Goal: Transaction & Acquisition: Purchase product/service

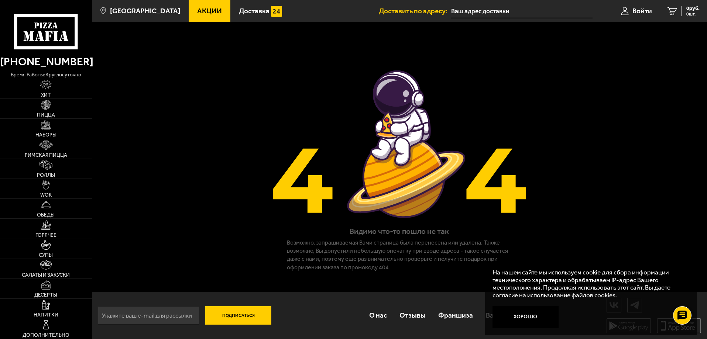
scroll to position [0, 0]
click at [59, 113] on link "Пицца" at bounding box center [46, 109] width 92 height 20
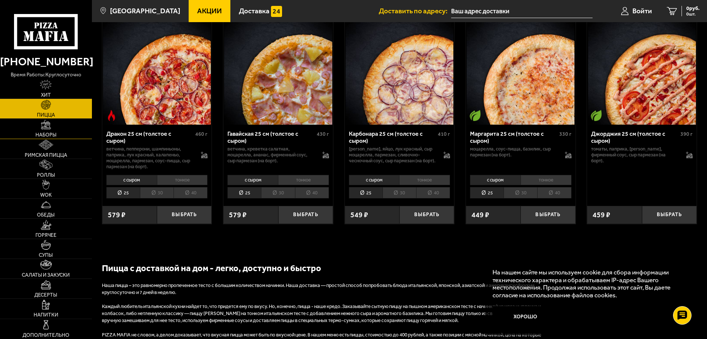
scroll to position [1476, 0]
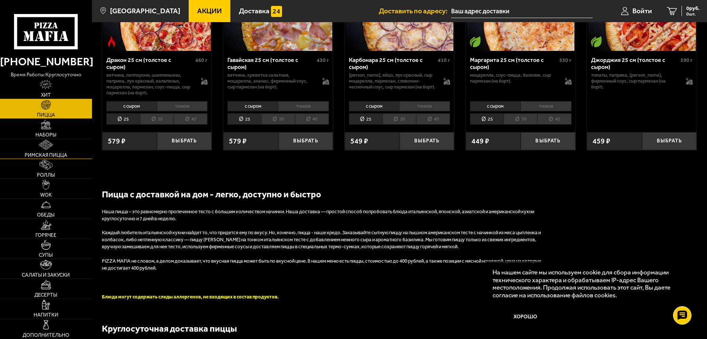
click at [65, 148] on link "Римская пицца" at bounding box center [46, 149] width 92 height 20
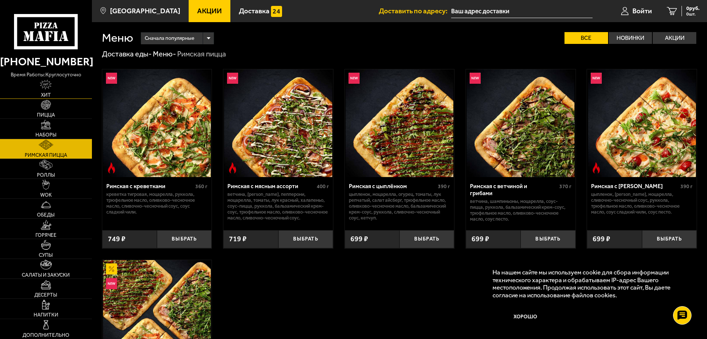
click at [53, 93] on link "Хит" at bounding box center [46, 89] width 92 height 20
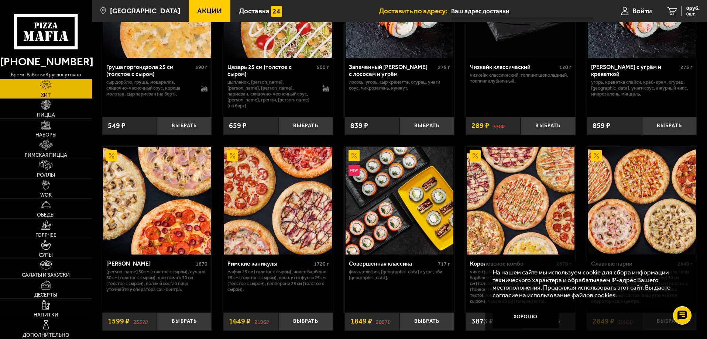
scroll to position [369, 0]
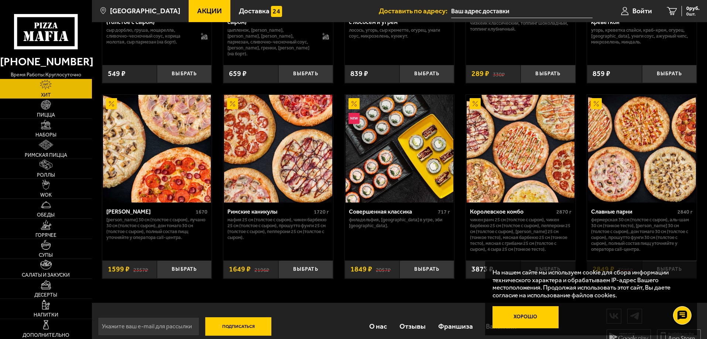
click at [533, 321] on button "Хорошо" at bounding box center [525, 317] width 66 height 22
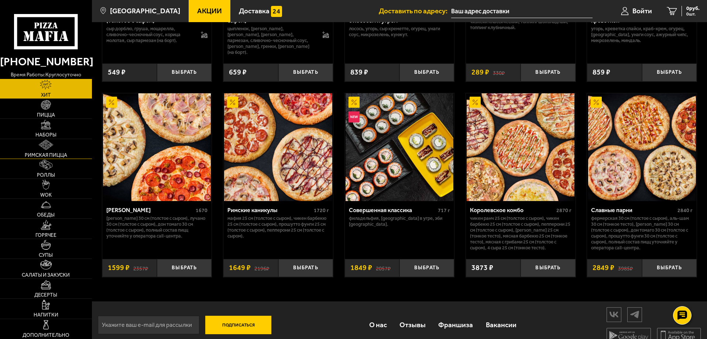
scroll to position [382, 0]
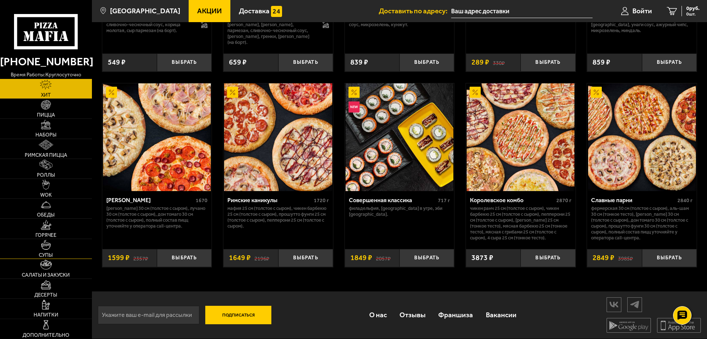
click at [47, 248] on img at bounding box center [46, 245] width 10 height 10
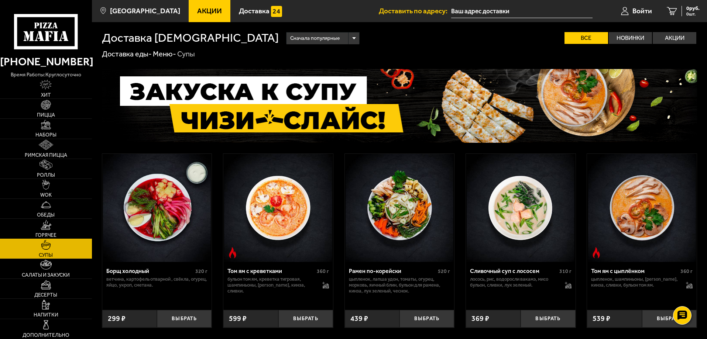
click at [54, 225] on link "Горячее" at bounding box center [46, 229] width 92 height 20
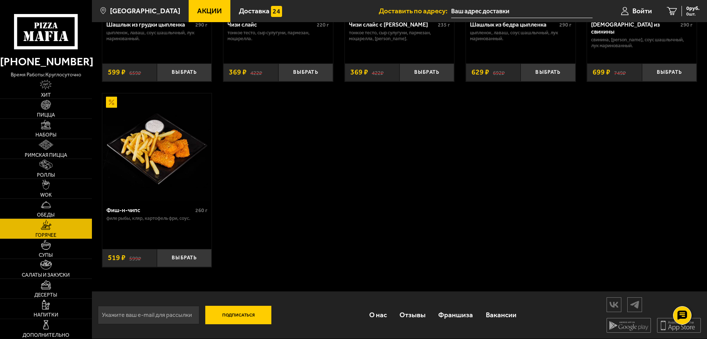
scroll to position [580, 0]
click at [64, 205] on link "Обеды" at bounding box center [46, 209] width 92 height 20
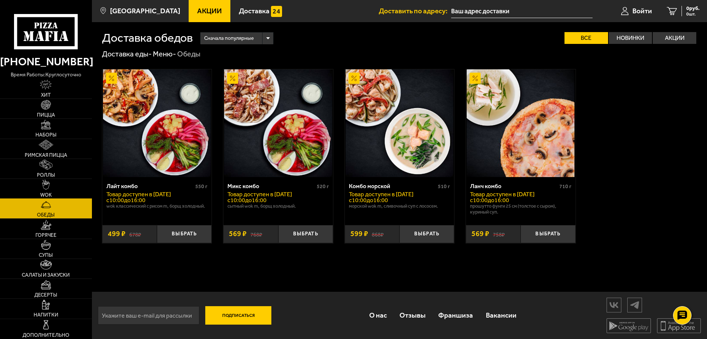
click at [37, 190] on link "WOK" at bounding box center [46, 189] width 92 height 20
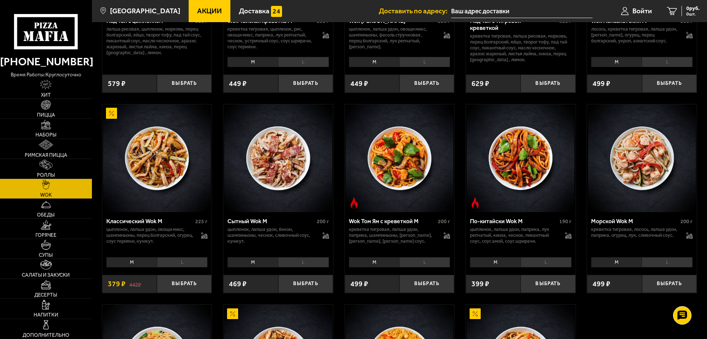
scroll to position [148, 0]
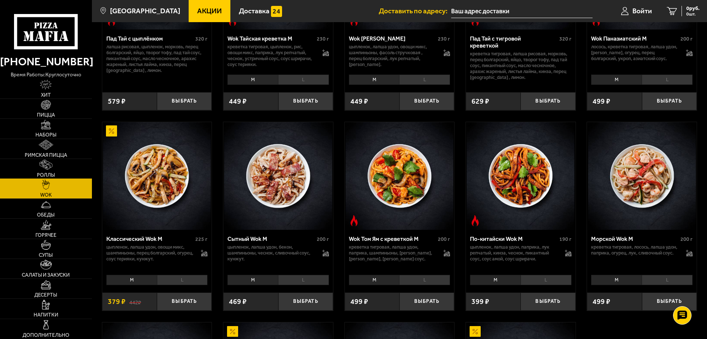
click at [56, 164] on link "Роллы" at bounding box center [46, 169] width 92 height 20
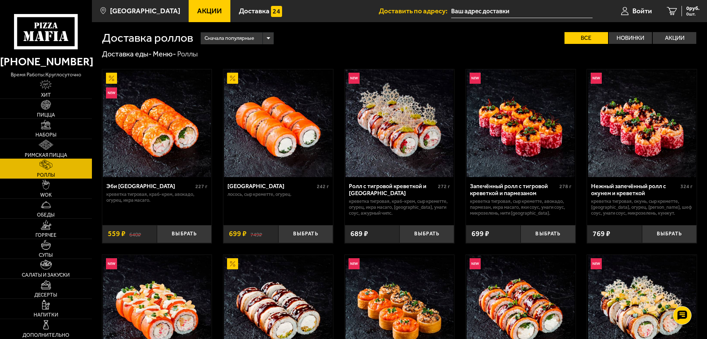
click at [67, 147] on link "Римская пицца" at bounding box center [46, 149] width 92 height 20
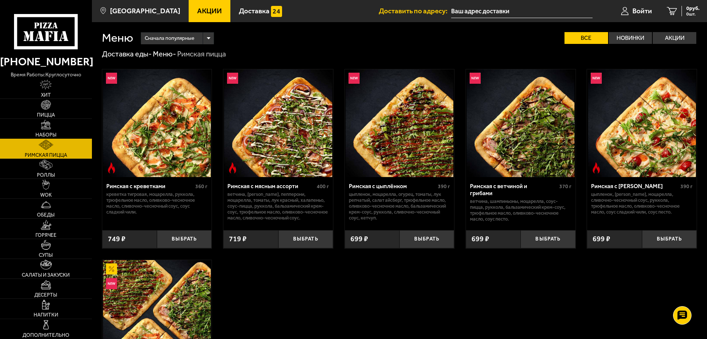
click at [46, 129] on link "Наборы" at bounding box center [46, 129] width 92 height 20
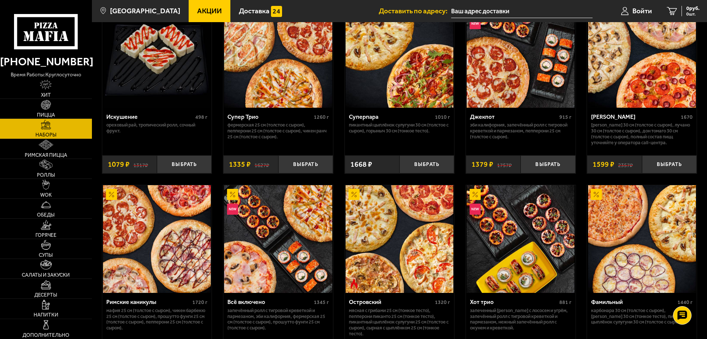
scroll to position [443, 0]
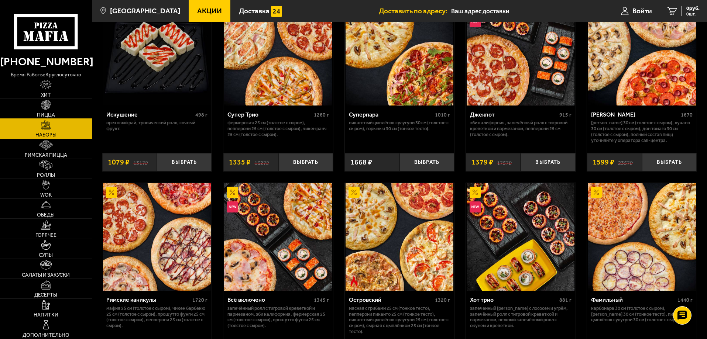
click at [67, 110] on link "Пицца" at bounding box center [46, 109] width 92 height 20
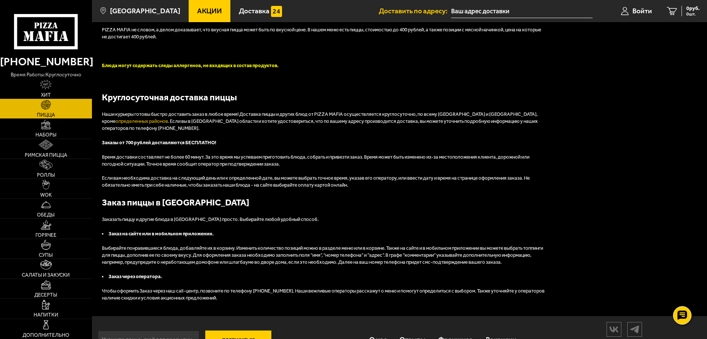
scroll to position [1736, 0]
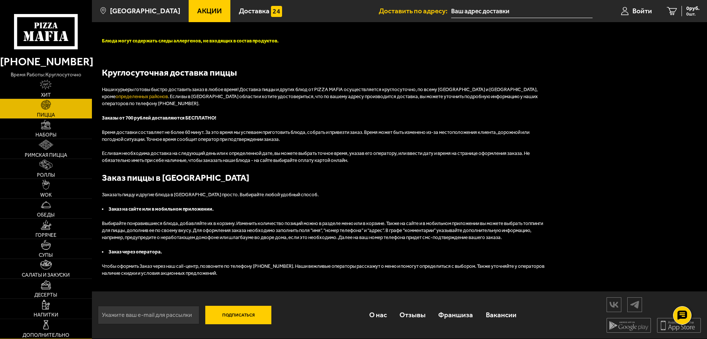
click at [49, 323] on img at bounding box center [46, 325] width 10 height 10
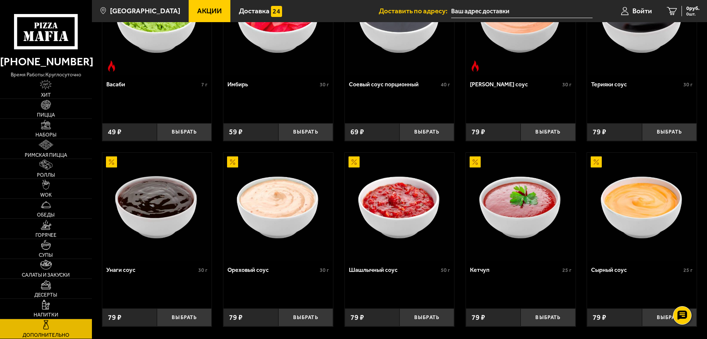
scroll to position [349, 0]
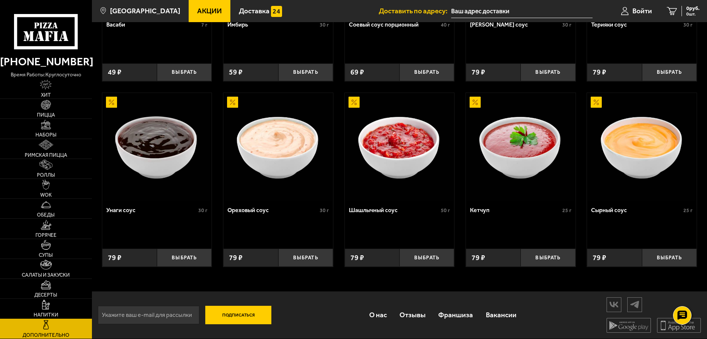
click at [39, 306] on link "Напитки" at bounding box center [46, 309] width 92 height 20
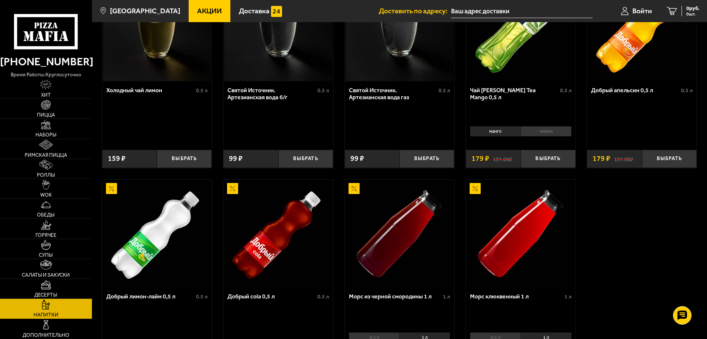
scroll to position [390, 0]
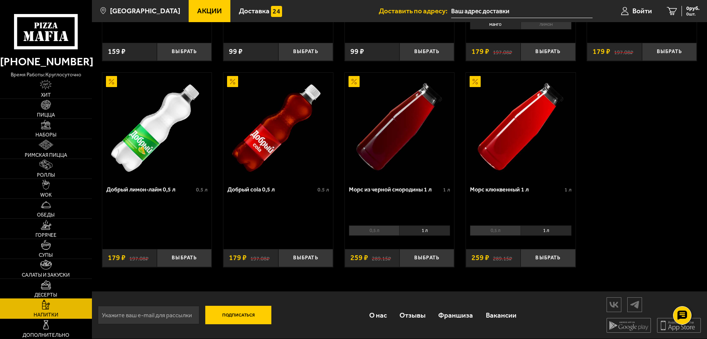
click at [49, 289] on img at bounding box center [46, 285] width 11 height 10
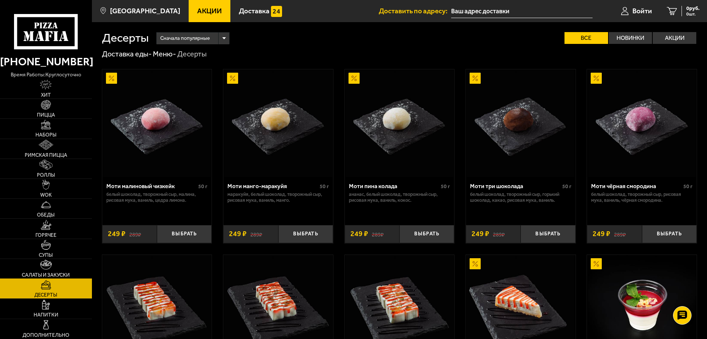
click at [55, 266] on link "Салаты и закуски" at bounding box center [46, 269] width 92 height 20
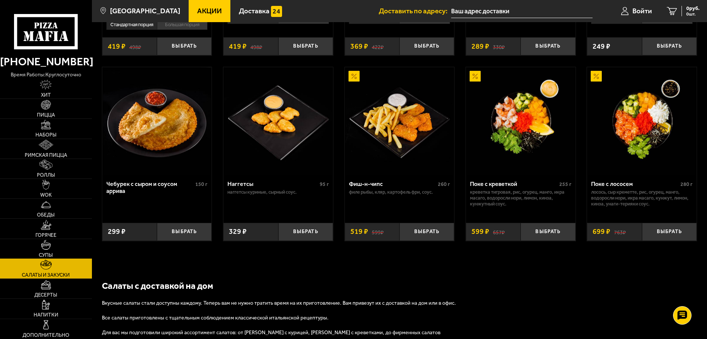
scroll to position [443, 0]
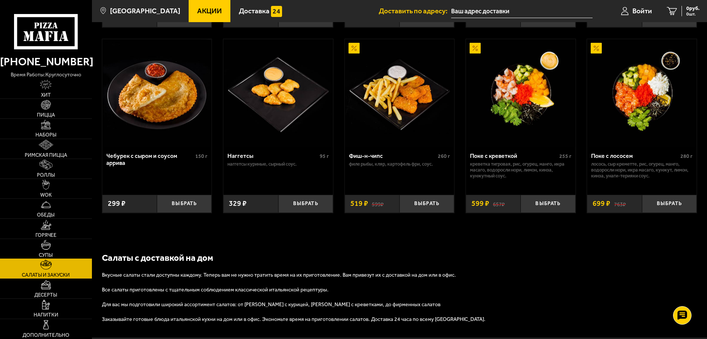
click at [40, 247] on link "Супы" at bounding box center [46, 249] width 92 height 20
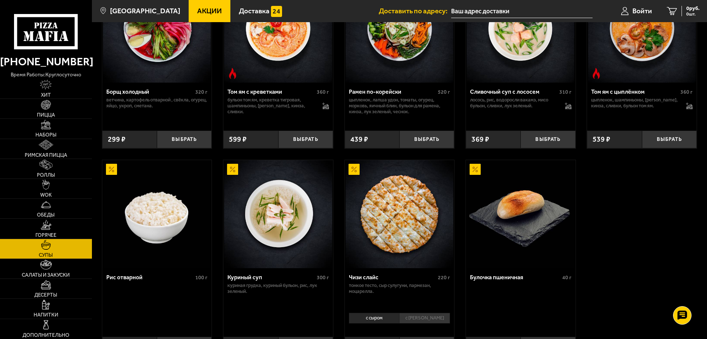
scroll to position [184, 0]
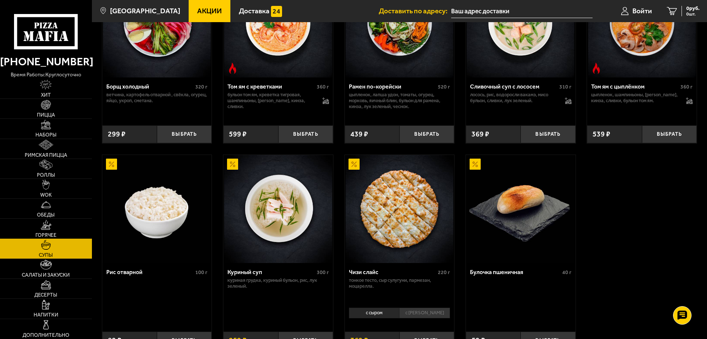
click at [53, 236] on span "Горячее" at bounding box center [45, 235] width 21 height 5
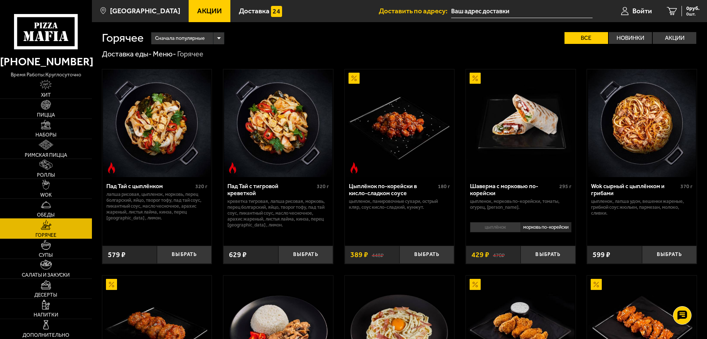
click at [39, 204] on link "Обеды" at bounding box center [46, 209] width 92 height 20
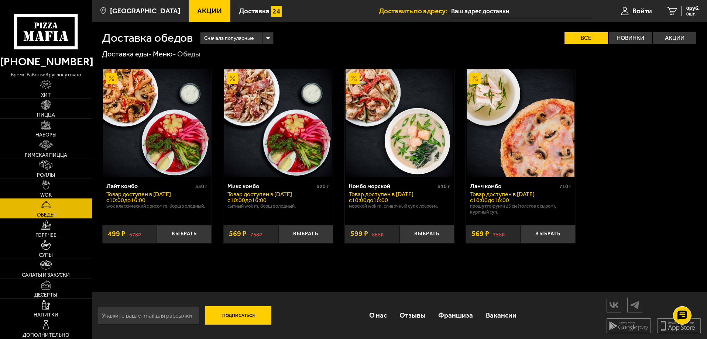
click at [55, 185] on link "WOK" at bounding box center [46, 189] width 92 height 20
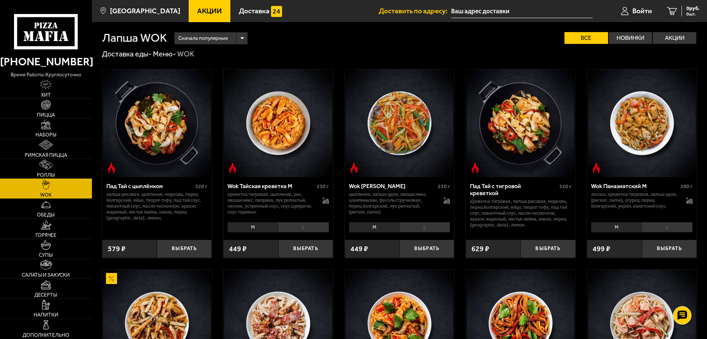
click at [68, 164] on link "Роллы" at bounding box center [46, 169] width 92 height 20
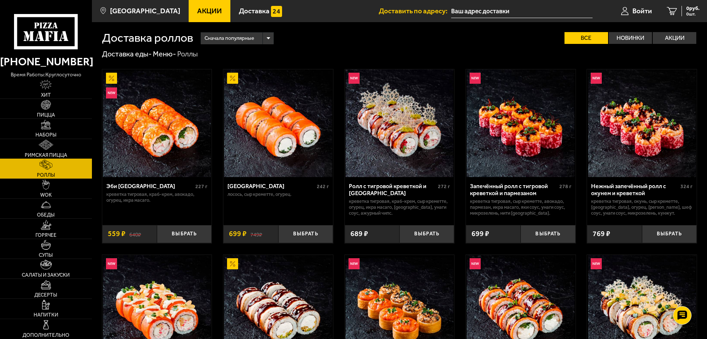
click at [49, 141] on img at bounding box center [46, 145] width 14 height 10
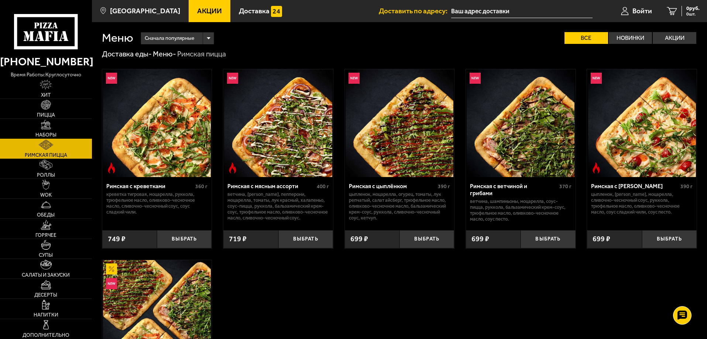
click at [59, 127] on link "Наборы" at bounding box center [46, 129] width 92 height 20
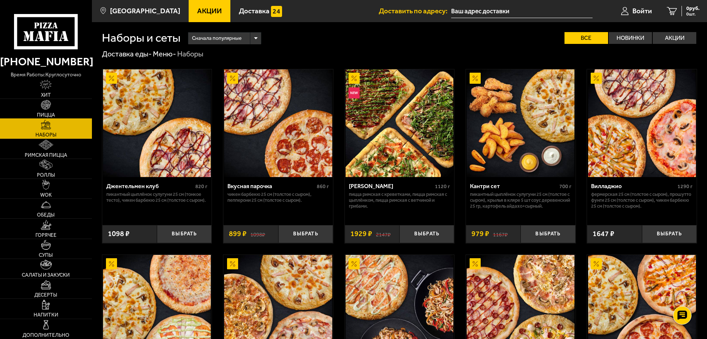
click at [58, 104] on link "Пицца" at bounding box center [46, 109] width 92 height 20
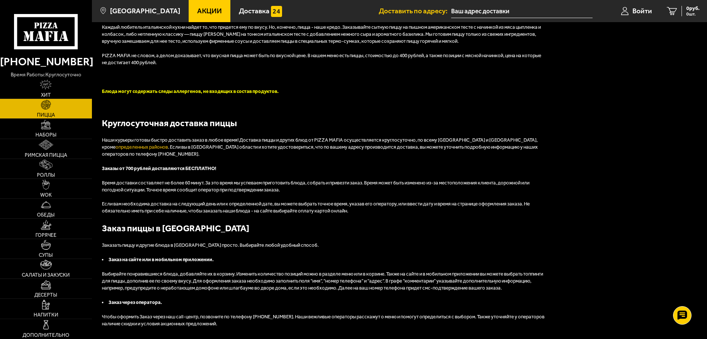
scroll to position [1736, 0]
